Goal: Check status

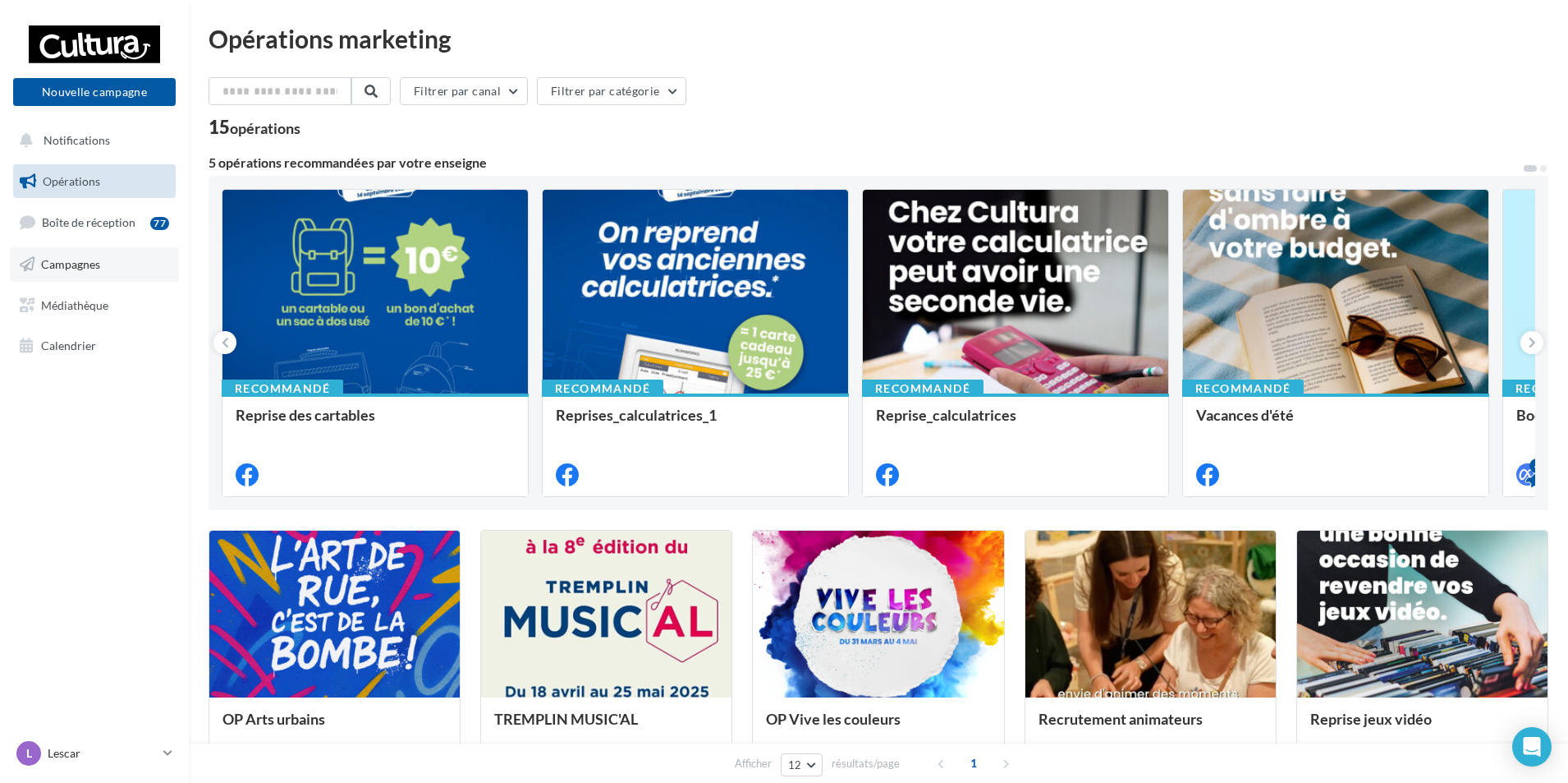
click at [100, 267] on link "Campagnes" at bounding box center [94, 264] width 169 height 35
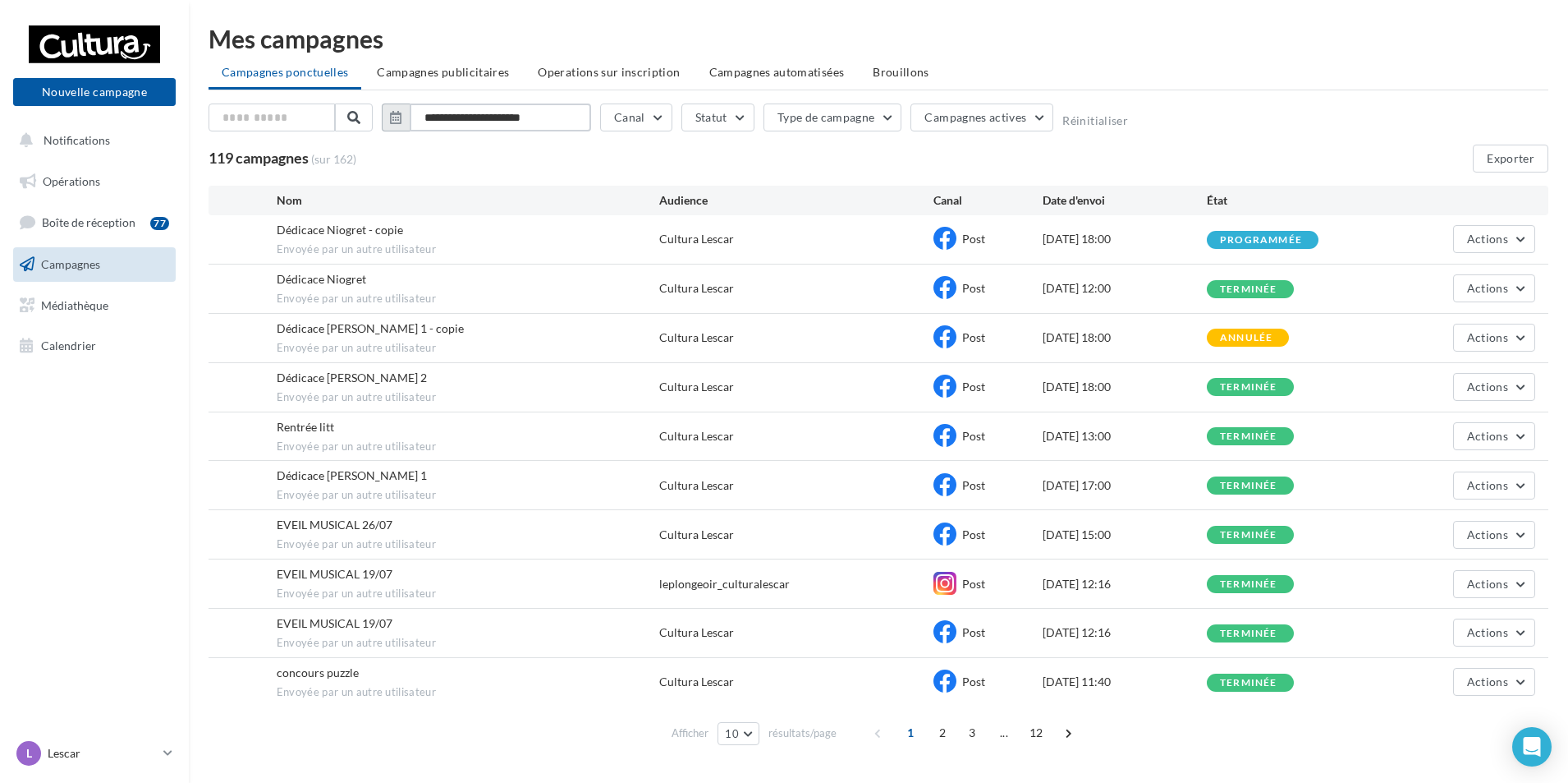
click at [479, 114] on input "**********" at bounding box center [501, 118] width 182 height 28
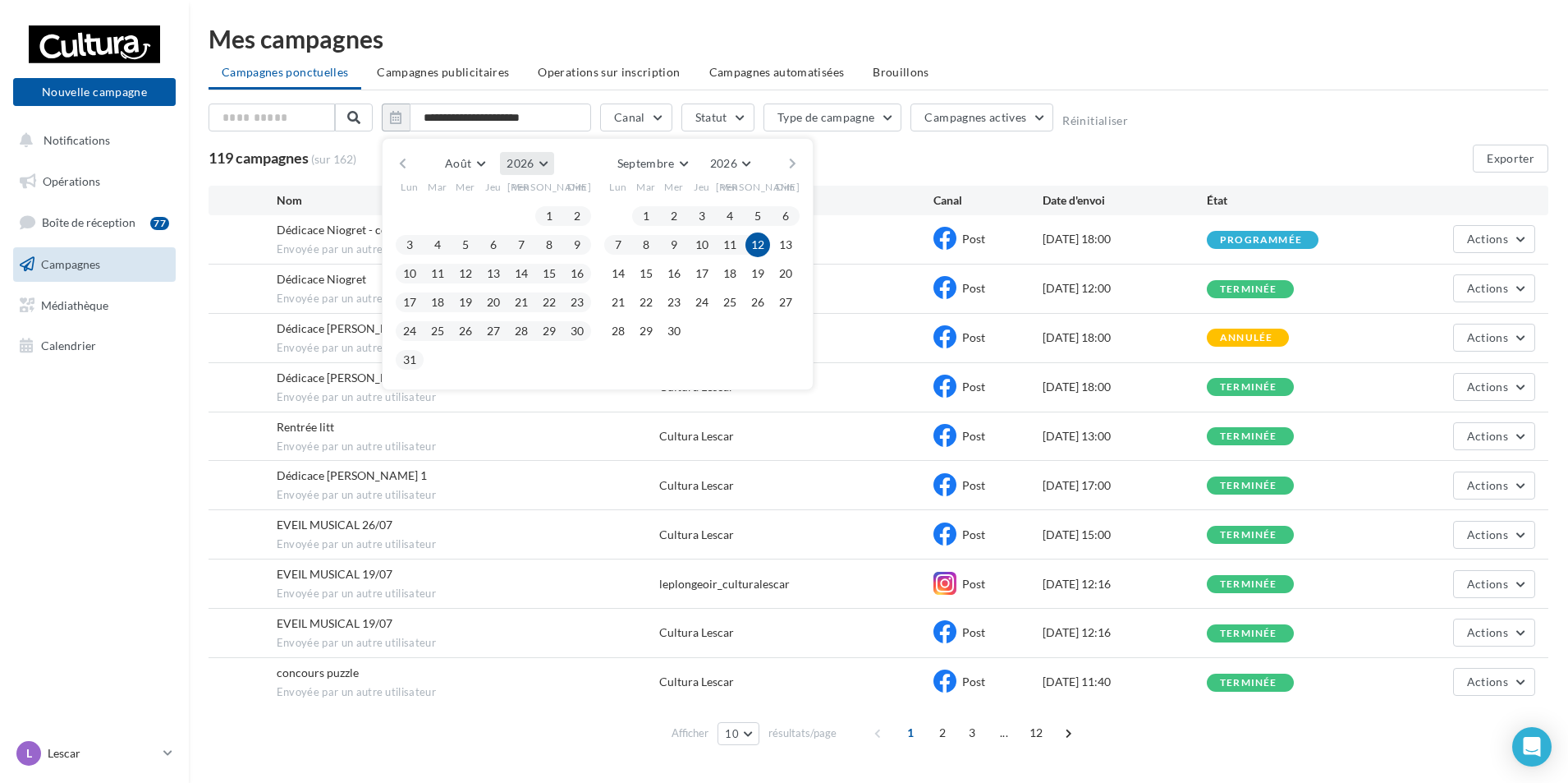
click at [545, 165] on button "2026" at bounding box center [526, 163] width 53 height 23
click at [535, 205] on button "2025" at bounding box center [497, 203] width 115 height 30
click at [519, 220] on button "1" at bounding box center [521, 216] width 25 height 25
click at [579, 333] on button "31" at bounding box center [577, 331] width 25 height 25
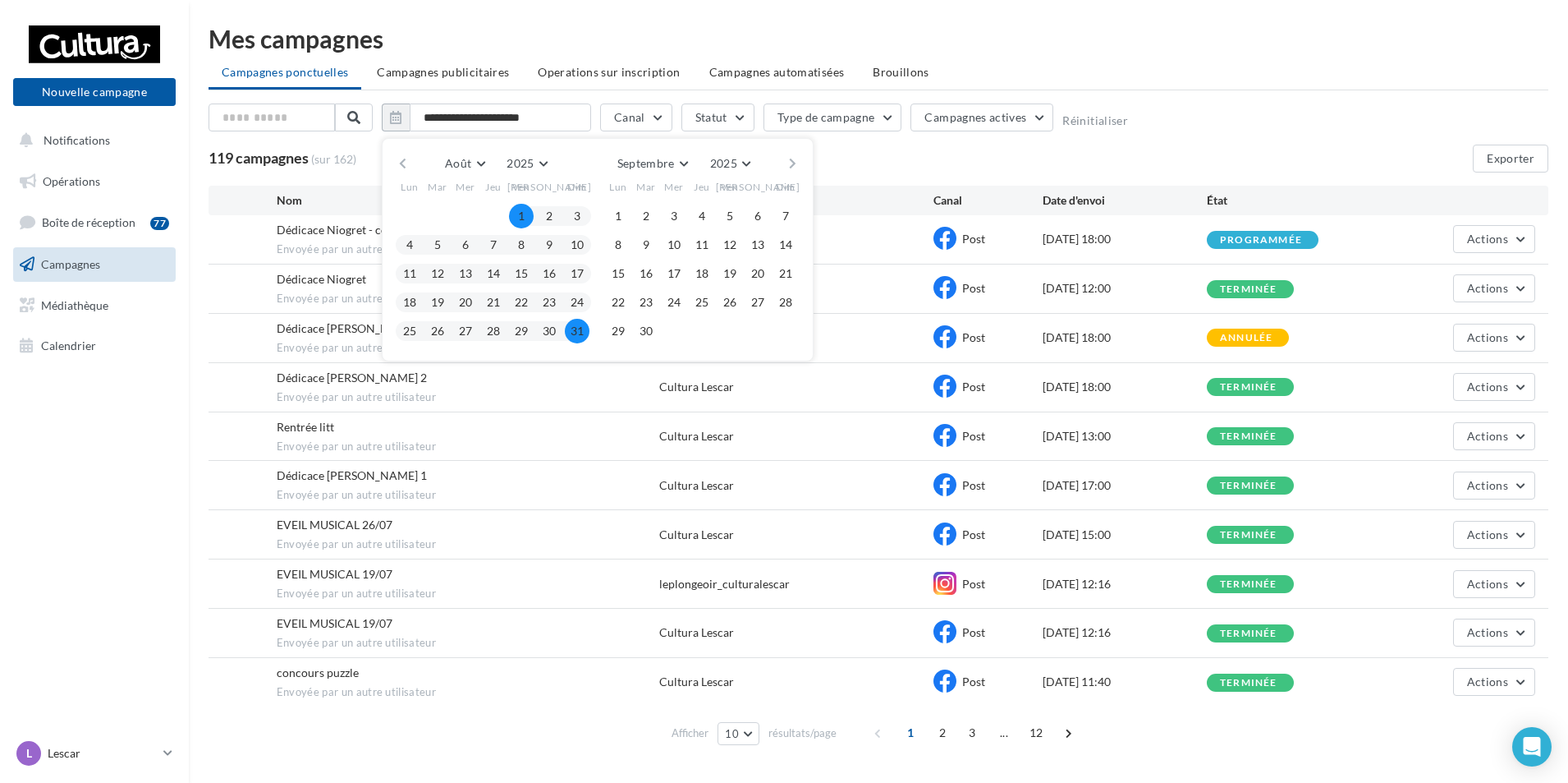
type input "**********"
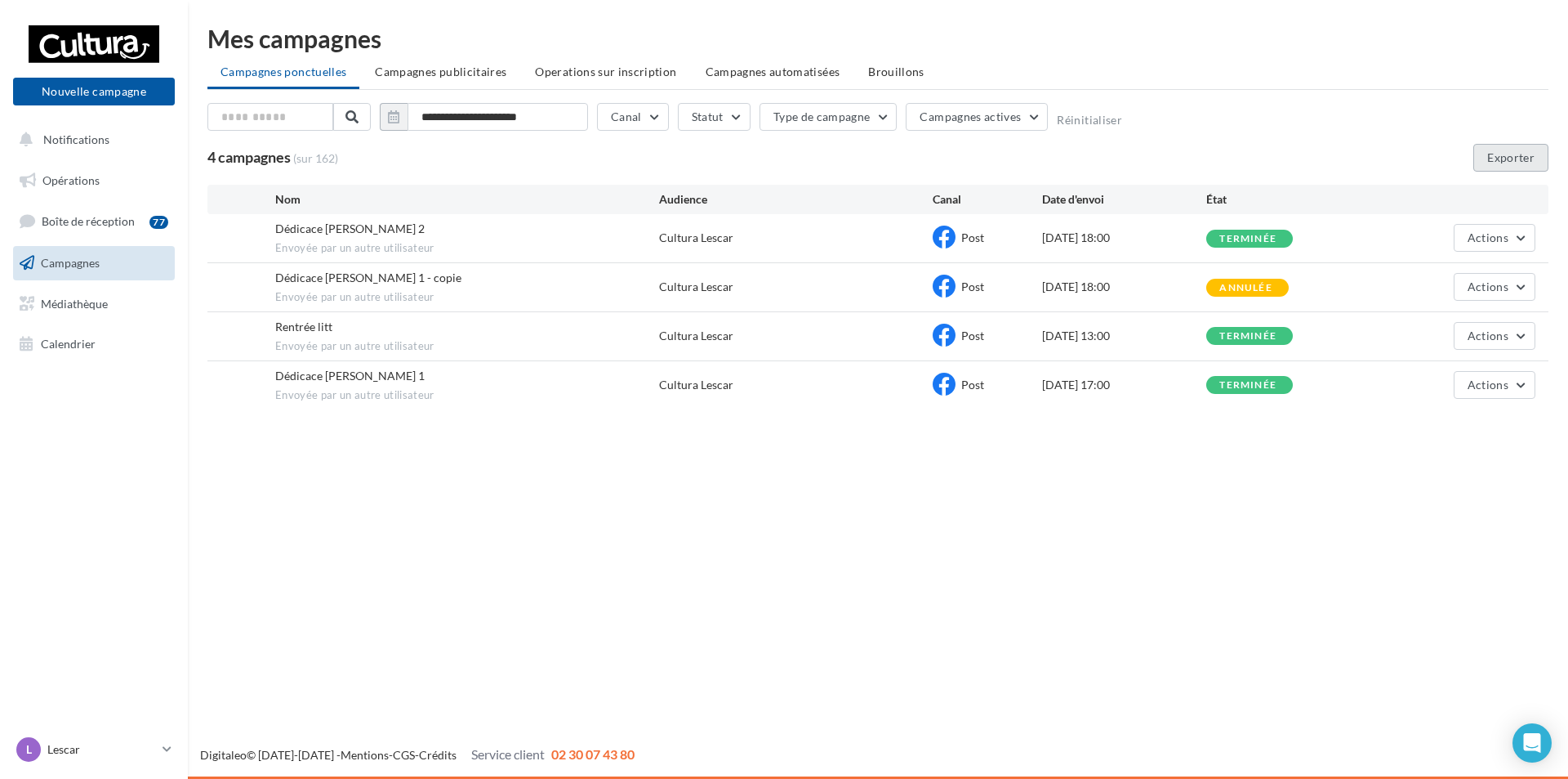
click at [1535, 154] on button "Exporter" at bounding box center [1511, 158] width 76 height 28
click at [1515, 238] on button "Actions" at bounding box center [1494, 238] width 82 height 28
click at [1496, 269] on button "Voir les résultats" at bounding box center [1454, 276] width 163 height 43
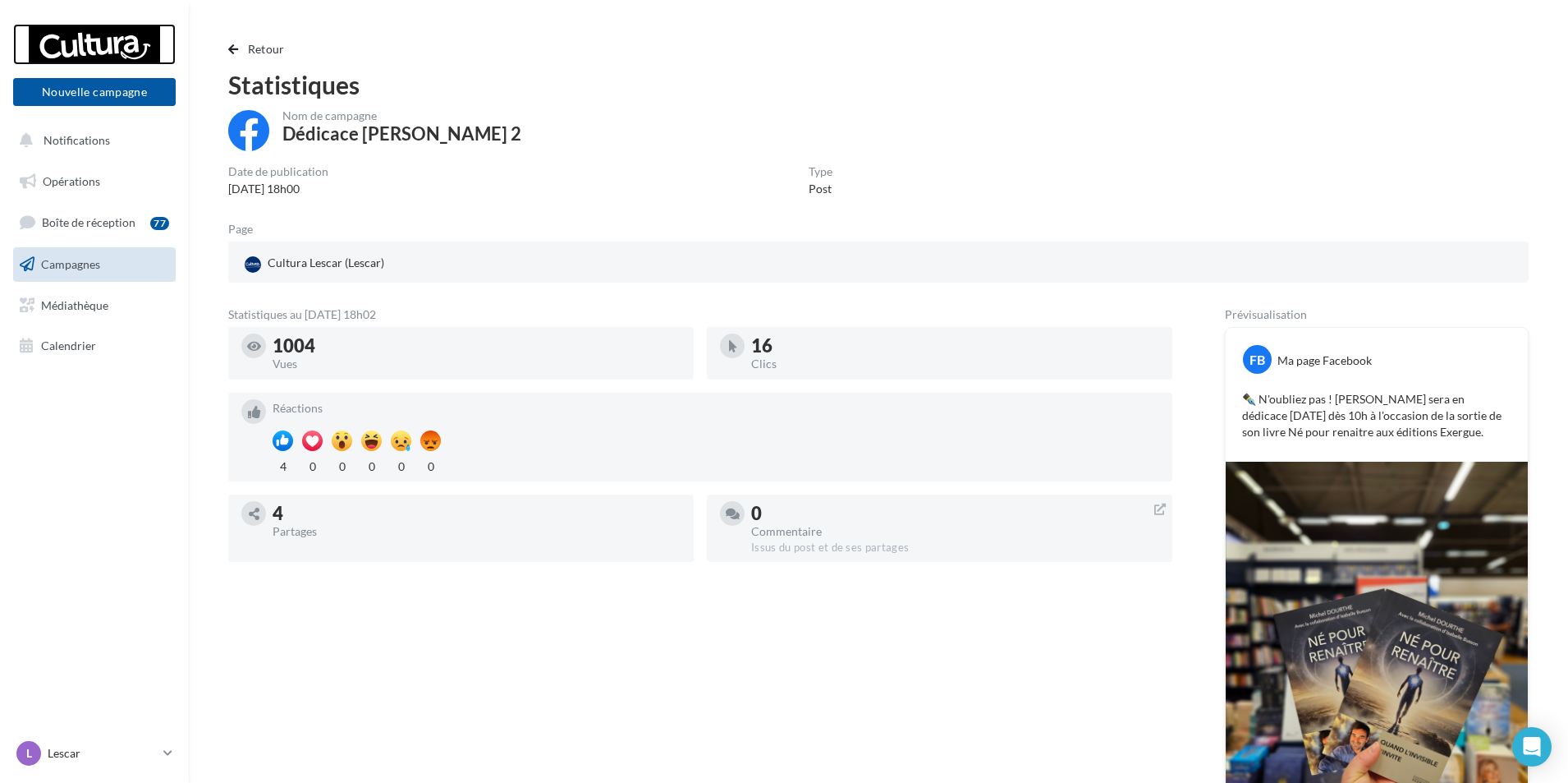
click at [90, 50] on div at bounding box center [94, 44] width 131 height 41
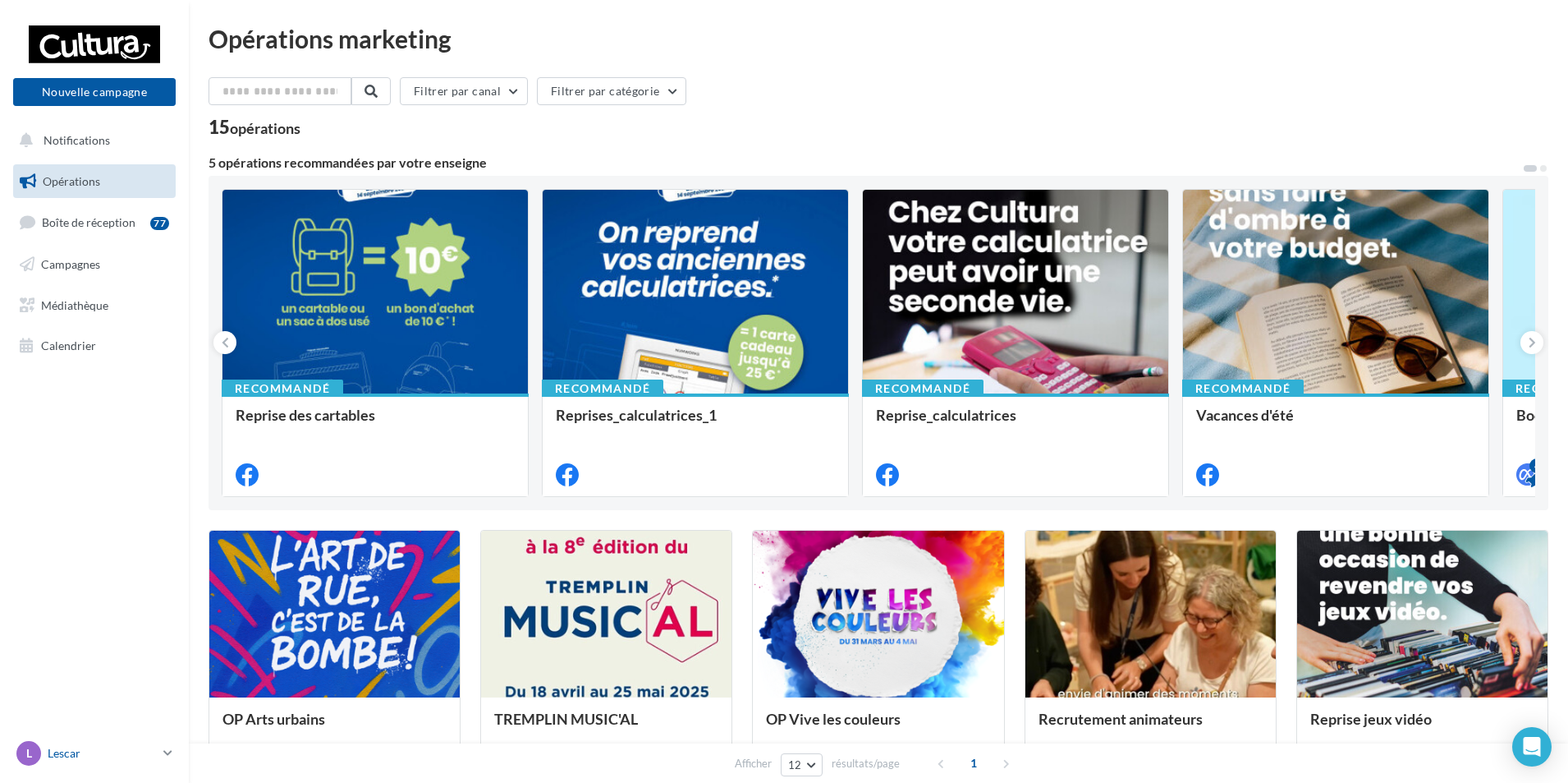
click at [167, 752] on icon at bounding box center [167, 753] width 9 height 14
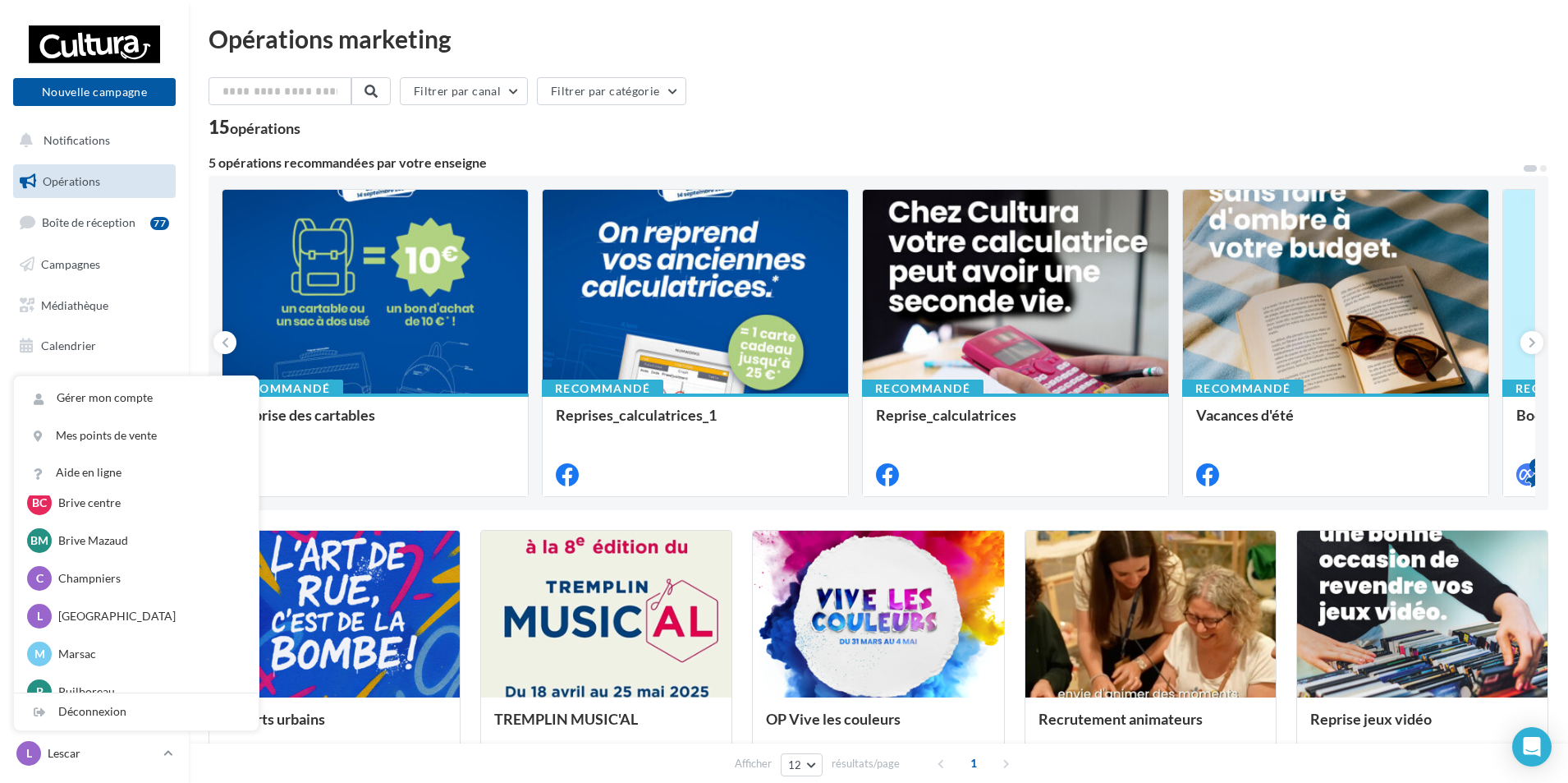
scroll to position [265, 0]
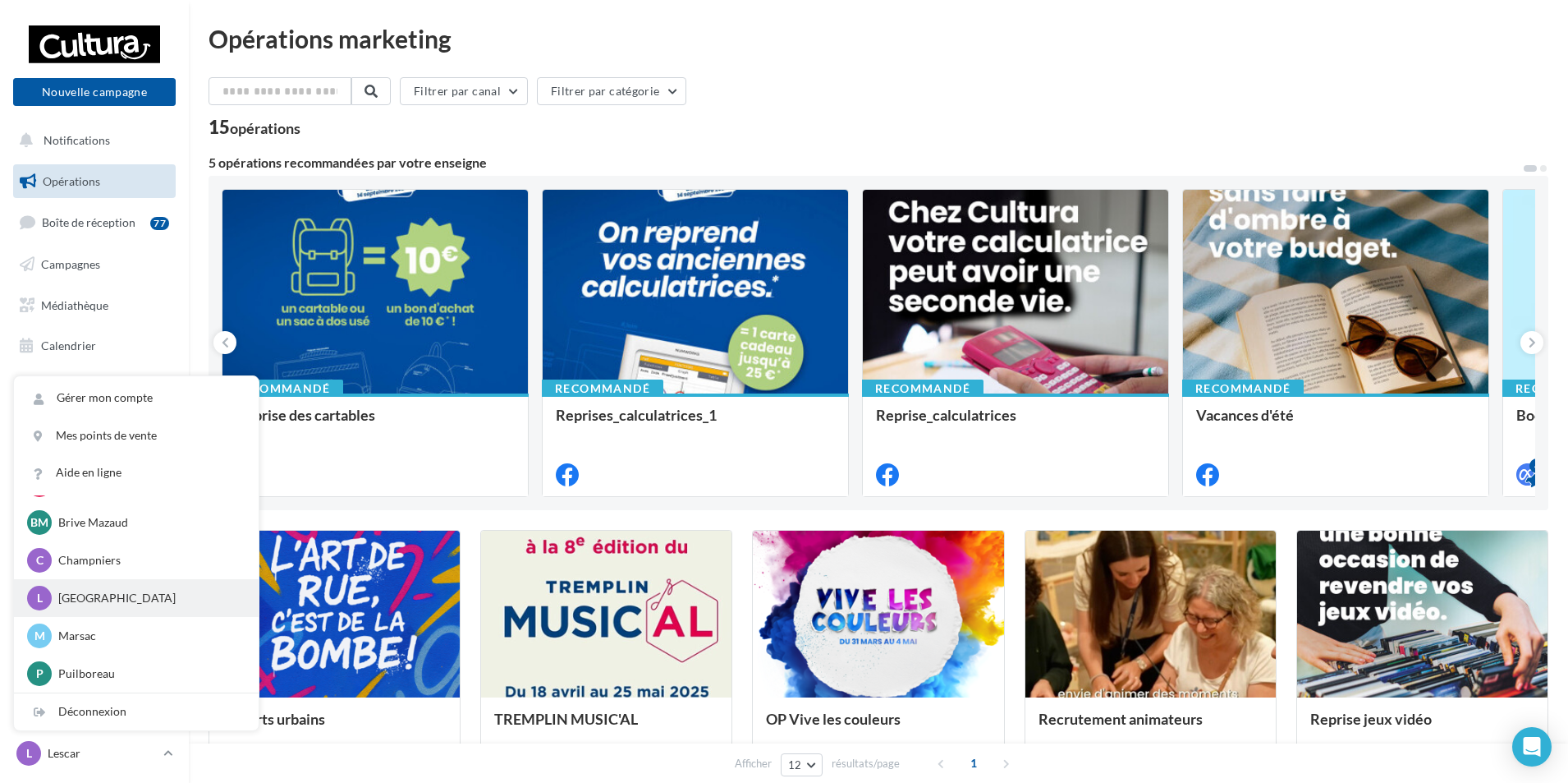
click at [88, 597] on p "Limoges" at bounding box center [148, 598] width 181 height 16
